Goal: Task Accomplishment & Management: Manage account settings

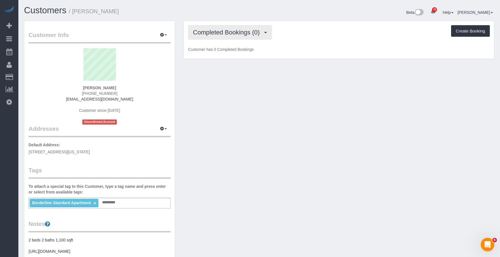
click at [213, 32] on span "Completed Bookings (0)" at bounding box center [228, 32] width 70 height 7
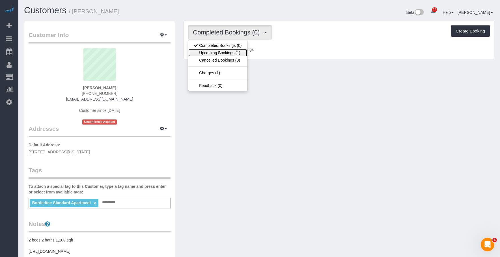
click at [205, 53] on link "Upcoming Bookings (1)" at bounding box center [217, 52] width 59 height 7
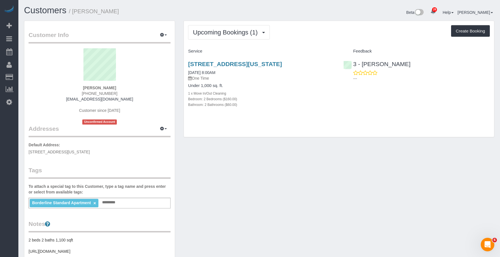
click at [291, 93] on div "1 x Move In/Out Cleaning" at bounding box center [261, 94] width 147 height 6
click at [330, 123] on div "Upcoming Bookings (1) Completed Bookings (0) Upcoming Bookings (1) Cancelled Bo…" at bounding box center [339, 79] width 310 height 117
click at [264, 107] on div "Bathroom: 2 Bathrooms ($60.00)" at bounding box center [261, 105] width 147 height 6
click at [260, 63] on link "[STREET_ADDRESS][US_STATE]" at bounding box center [235, 64] width 94 height 7
drag, startPoint x: 182, startPoint y: 59, endPoint x: 328, endPoint y: 60, distance: 146.6
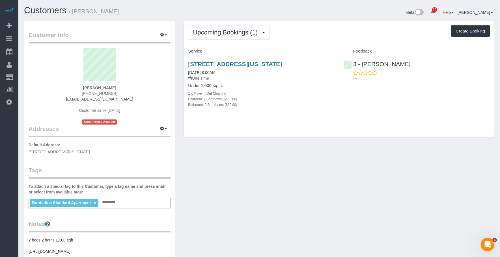
click at [328, 60] on div "Upcoming Bookings (1) Completed Bookings (0) Upcoming Bookings (1) Cancelled Bo…" at bounding box center [338, 82] width 319 height 123
copy link "[STREET_ADDRESS][US_STATE]"
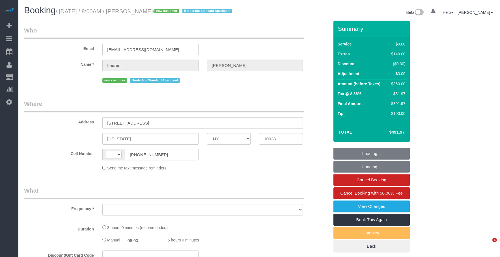
select select "NY"
select select "object:501"
select select "string:stripe-pm_1SBiTP4VGloSiKo7h6Y8x6lI"
select select "number:56"
select select "number:72"
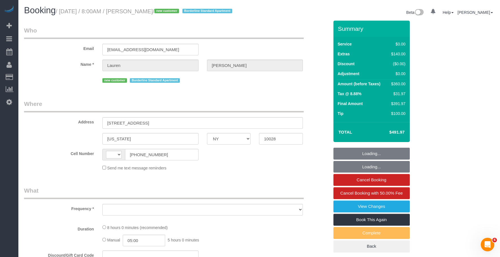
select select "number:15"
select select "number:6"
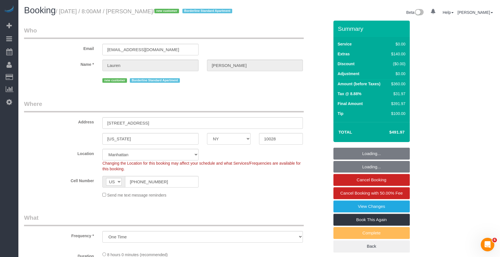
select select "string:[GEOGRAPHIC_DATA]"
select select "spot1"
select select "object:979"
select select "2"
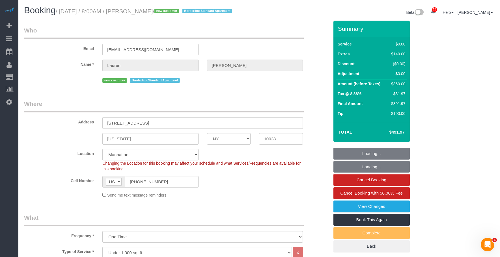
select select "2"
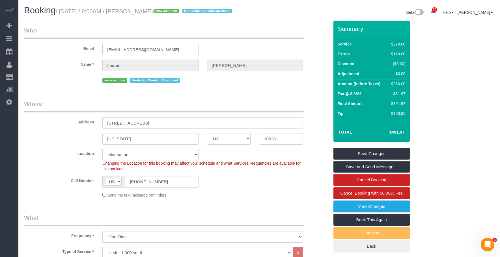
drag, startPoint x: 142, startPoint y: 12, endPoint x: 180, endPoint y: 13, distance: 38.2
click at [180, 13] on small "/ [DATE] / 8:00AM / [PERSON_NAME] / new customer Borderline Standard Apartment" at bounding box center [145, 11] width 178 height 6
copy small "[PERSON_NAME]"
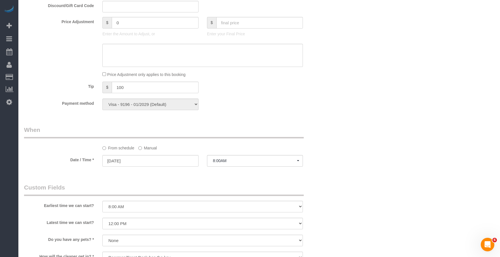
scroll to position [481, 0]
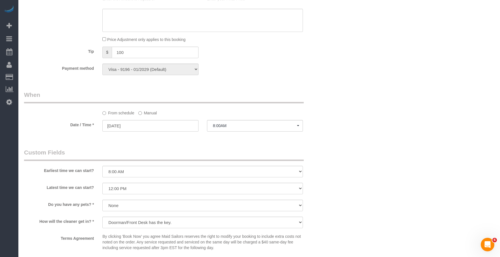
drag, startPoint x: 351, startPoint y: 135, endPoint x: 353, endPoint y: 138, distance: 2.9
click at [351, 136] on div "Who Email [EMAIL_ADDRESS][DOMAIN_NAME] Name * [PERSON_NAME][GEOGRAPHIC_DATA] ne…" at bounding box center [259, 16] width 471 height 952
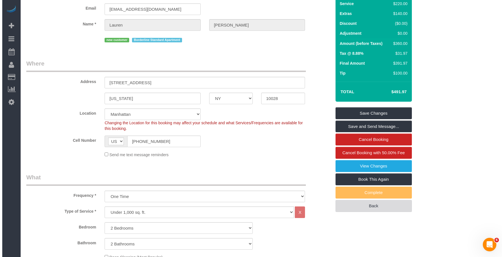
scroll to position [0, 0]
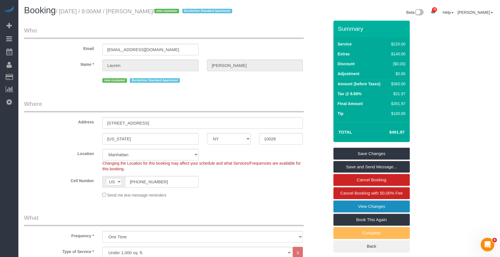
click at [394, 213] on link "View Changes" at bounding box center [372, 207] width 76 height 12
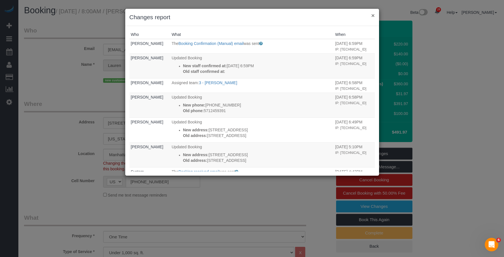
click at [372, 15] on button "×" at bounding box center [373, 15] width 3 height 6
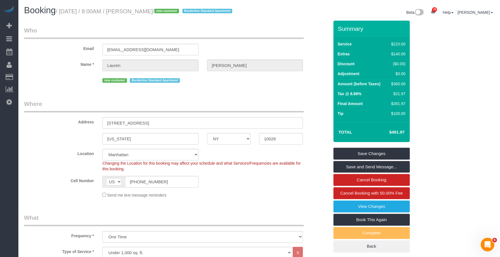
drag, startPoint x: 142, startPoint y: 11, endPoint x: 181, endPoint y: 12, distance: 38.5
click at [182, 11] on small "/ [DATE] / 8:00AM / [PERSON_NAME] / new customer Borderline Standard Apartment" at bounding box center [145, 11] width 178 height 6
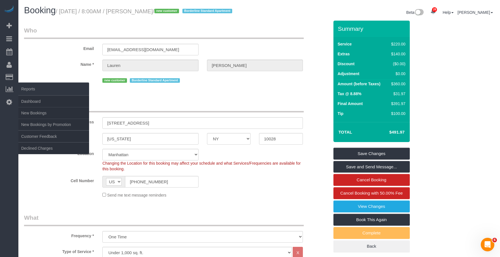
copy small "[PERSON_NAME]"
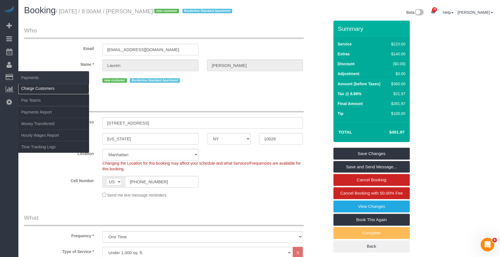
click at [44, 91] on link "Charge Customers" at bounding box center [53, 88] width 71 height 11
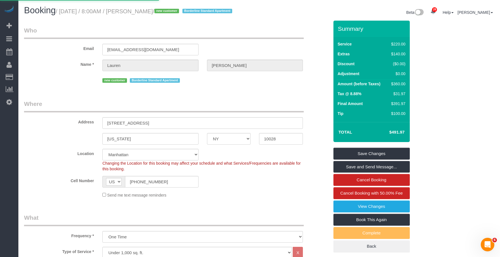
select select
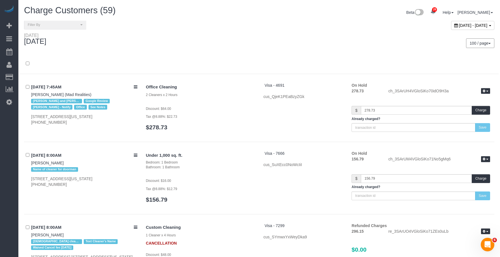
click at [459, 27] on span "[DATE] - [DATE]" at bounding box center [473, 25] width 29 height 5
type input "**********"
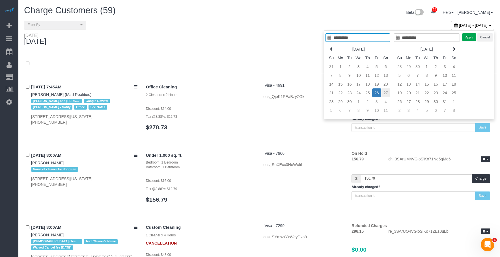
type input "**********"
click at [383, 91] on td "27" at bounding box center [385, 93] width 9 height 9
type input "**********"
click at [383, 91] on td "27" at bounding box center [385, 93] width 9 height 9
type input "**********"
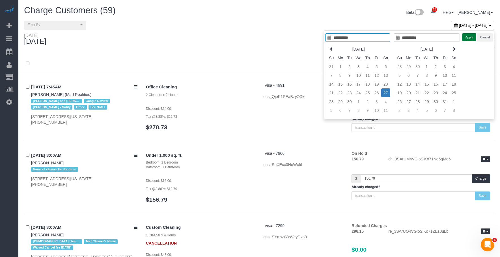
click at [469, 38] on button "Apply" at bounding box center [469, 37] width 14 height 8
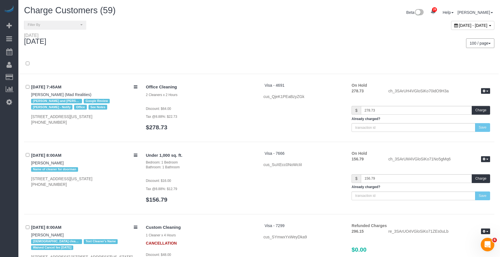
click at [277, 43] on div "100 / page 10 / page 20 / page 30 / page 40 / page 50 / page 100 / page" at bounding box center [379, 43] width 231 height 10
